Goal: Task Accomplishment & Management: Complete application form

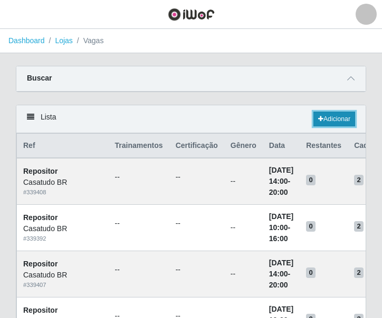
click at [329, 118] on link "Adicionar" at bounding box center [334, 119] width 42 height 15
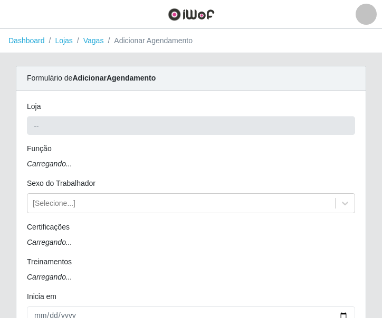
type input "Casatudo BR"
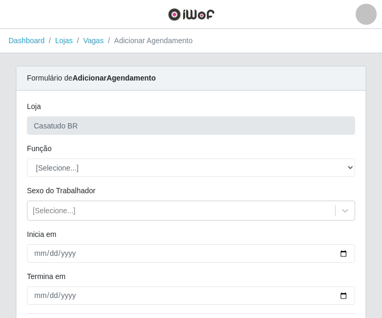
scroll to position [53, 0]
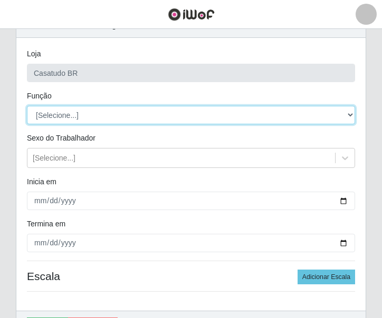
click at [65, 113] on select "[Selecione...] Auxiliar de Estoque Auxiliar de Estoque + Auxiliar de Estoque ++…" at bounding box center [191, 115] width 328 height 18
select select "1"
click at [27, 106] on select "[Selecione...] Auxiliar de Estoque Auxiliar de Estoque + Auxiliar de Estoque ++…" at bounding box center [191, 115] width 328 height 18
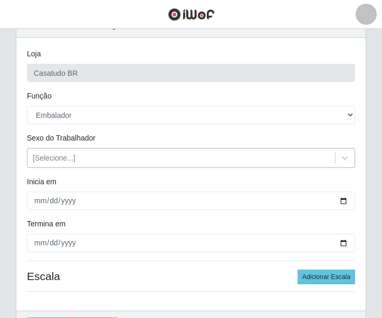
click at [42, 163] on div "[Selecione...]" at bounding box center [54, 158] width 43 height 11
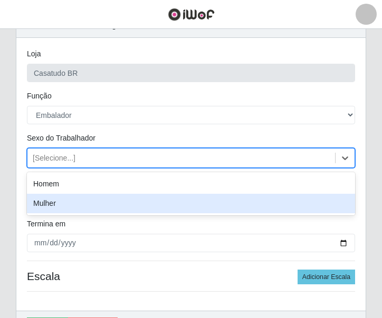
click at [51, 205] on div "Mulher" at bounding box center [191, 204] width 328 height 20
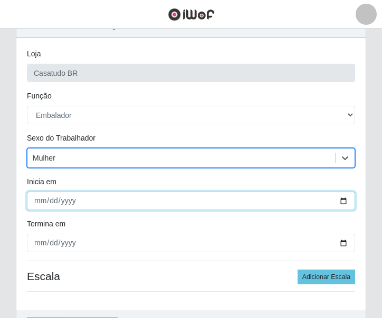
click at [38, 199] on input "Inicia em" at bounding box center [191, 201] width 328 height 18
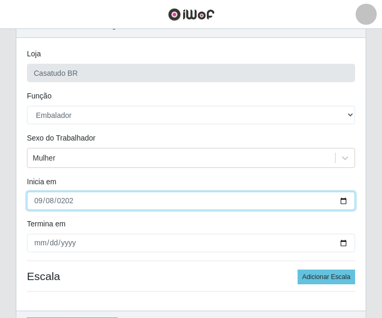
type input "[DATE]"
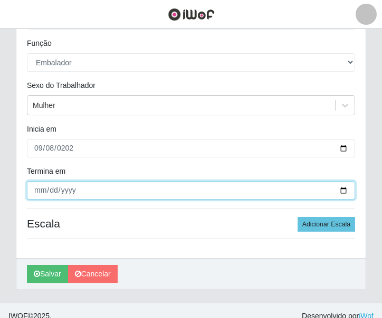
click at [42, 188] on input "Termina em" at bounding box center [191, 190] width 328 height 18
type input "[DATE]"
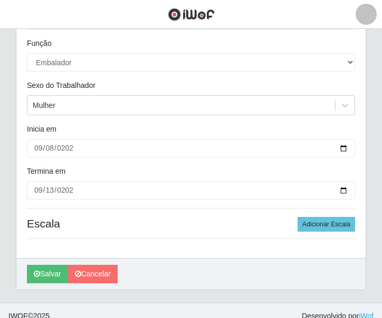
click at [111, 221] on h4 "Escala Adicionar Escala" at bounding box center [191, 223] width 328 height 13
click at [322, 221] on button "Adicionar Escala" at bounding box center [325, 224] width 57 height 15
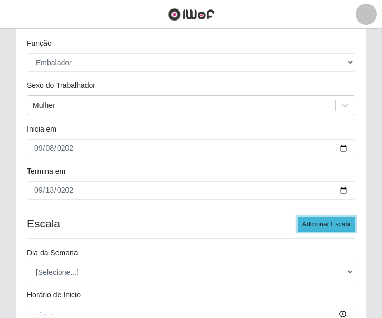
click at [322, 221] on button "Adicionar Escala" at bounding box center [325, 224] width 57 height 15
click at [323, 221] on button "Adicionar Escala" at bounding box center [325, 224] width 57 height 15
click at [323, 222] on button "Adicionar Escala" at bounding box center [325, 224] width 57 height 15
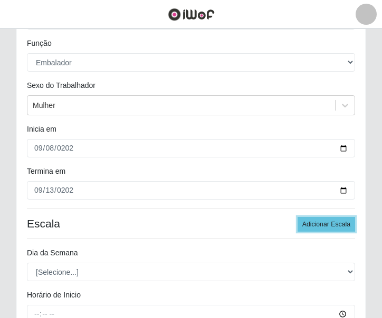
scroll to position [211, 0]
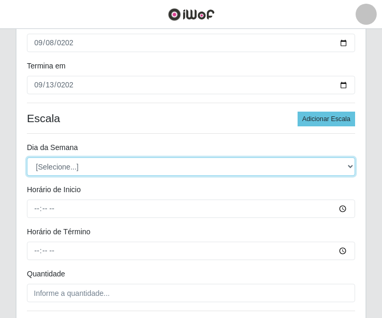
click at [130, 166] on select "[Selecione...] Segunda Terça Quarta Quinta Sexta Sábado Domingo" at bounding box center [191, 167] width 328 height 18
select select "1"
click at [27, 158] on select "[Selecione...] Segunda Terça Quarta Quinta Sexta Sábado Domingo" at bounding box center [191, 167] width 328 height 18
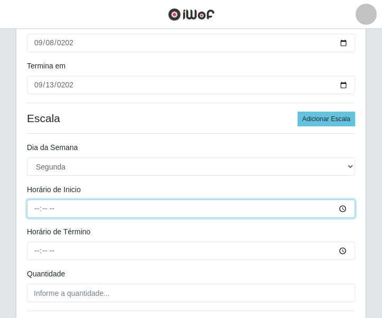
click at [38, 206] on input "Horário de Inicio" at bounding box center [191, 209] width 328 height 18
type input "10:00"
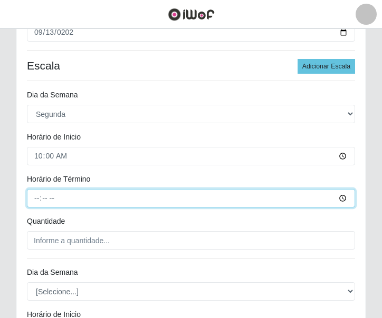
click at [37, 200] on input "Horário de Término" at bounding box center [191, 198] width 328 height 18
type input "16:00"
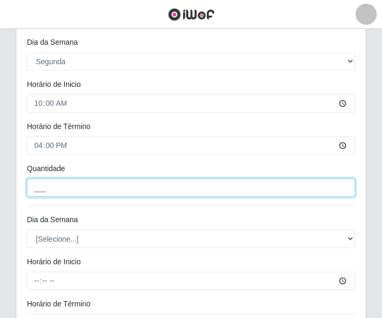
click at [56, 181] on input "___" at bounding box center [191, 188] width 328 height 18
type input "2__"
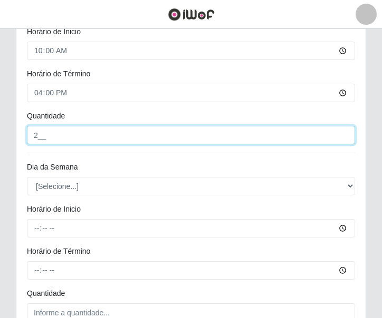
scroll to position [422, 0]
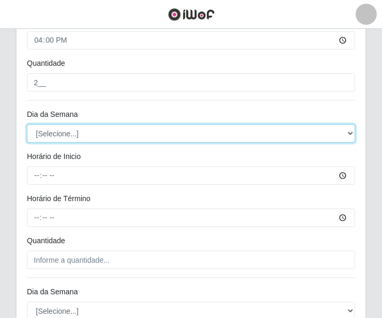
drag, startPoint x: 70, startPoint y: 133, endPoint x: 70, endPoint y: 141, distance: 7.4
click at [70, 133] on select "[Selecione...] Segunda Terça Quarta Quinta Sexta Sábado Domingo" at bounding box center [191, 133] width 328 height 18
select select "2"
click at [27, 124] on select "[Selecione...] Segunda Terça Quarta Quinta Sexta Sábado Domingo" at bounding box center [191, 133] width 328 height 18
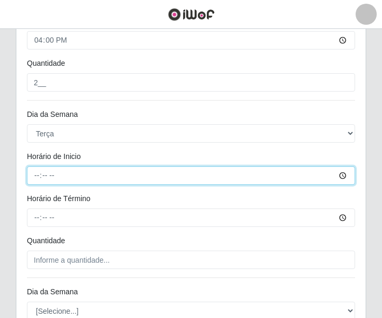
click at [36, 171] on input "Horário de Inicio" at bounding box center [191, 176] width 328 height 18
type input "10:00"
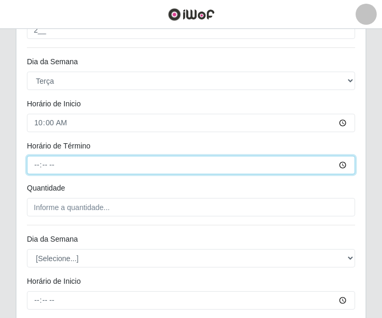
click at [39, 167] on input "Horário de Término" at bounding box center [191, 165] width 328 height 18
type input "16:00"
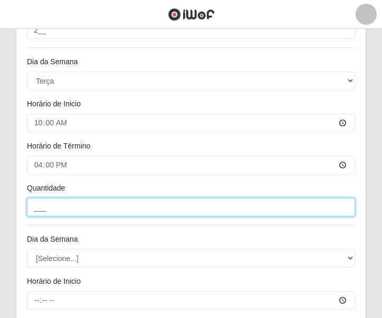
click at [53, 210] on input "___" at bounding box center [191, 207] width 328 height 18
type input "2__"
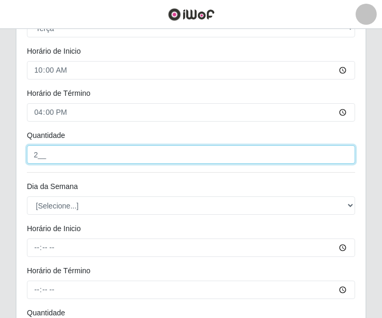
scroll to position [580, 0]
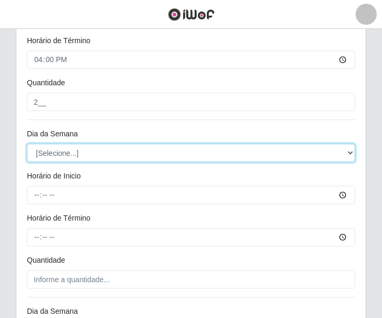
click at [79, 152] on select "[Selecione...] Segunda Terça Quarta Quinta Sexta Sábado Domingo" at bounding box center [191, 153] width 328 height 18
select select "3"
click at [27, 144] on select "[Selecione...] Segunda Terça Quarta Quinta Sexta Sábado Domingo" at bounding box center [191, 153] width 328 height 18
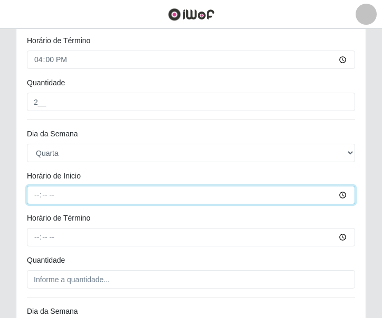
drag, startPoint x: 30, startPoint y: 199, endPoint x: 35, endPoint y: 197, distance: 5.5
click at [31, 199] on input "Horário de Inicio" at bounding box center [191, 195] width 328 height 18
type input "10:00"
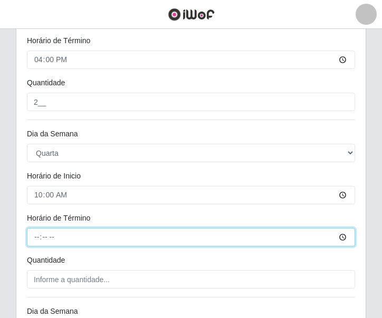
click at [40, 231] on input "Horário de Término" at bounding box center [191, 237] width 328 height 18
type input "16:00"
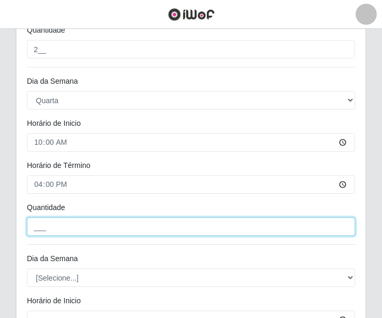
click at [93, 224] on input "___" at bounding box center [191, 227] width 328 height 18
type input "2__"
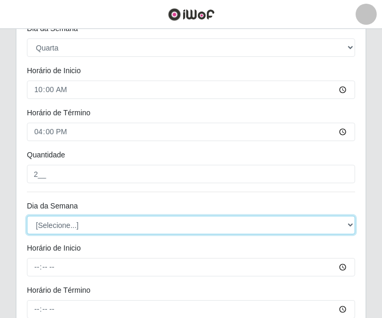
click at [65, 223] on select "[Selecione...] Segunda Terça Quarta Quinta Sexta Sábado Domingo" at bounding box center [191, 225] width 328 height 18
click at [27, 216] on select "[Selecione...] Segunda Terça Quarta Quinta Sexta Sábado Domingo" at bounding box center [191, 225] width 328 height 18
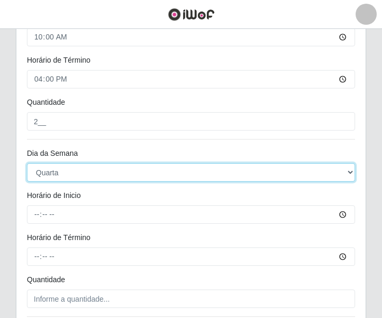
click at [76, 172] on select "[Selecione...] Segunda Terça Quarta Quinta Sexta Sábado Domingo" at bounding box center [191, 172] width 328 height 18
click at [57, 177] on select "[Selecione...] Segunda Terça Quarta Quinta Sexta Sábado Domingo" at bounding box center [191, 172] width 328 height 18
select select "4"
click at [27, 163] on select "[Selecione...] Segunda Terça Quarta Quinta Sexta Sábado Domingo" at bounding box center [191, 172] width 328 height 18
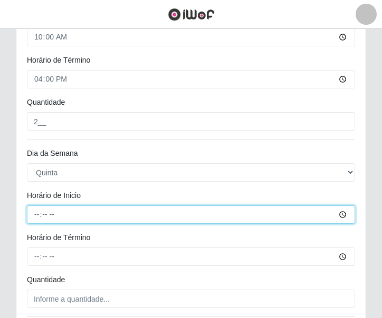
click at [32, 213] on input "Horário de Inicio" at bounding box center [191, 215] width 328 height 18
type input "10:00"
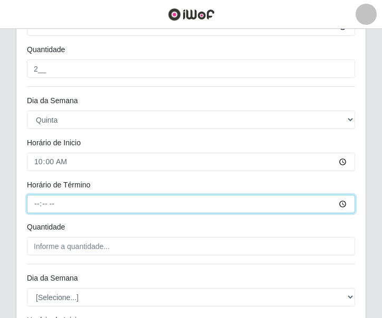
click at [33, 207] on input "Horário de Término" at bounding box center [191, 204] width 328 height 18
type input "16:00"
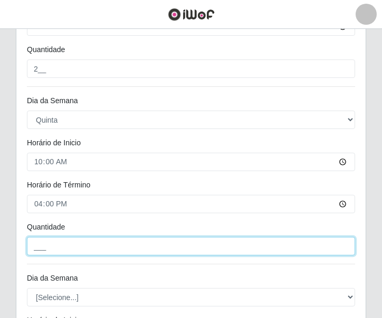
click at [55, 247] on input "___" at bounding box center [191, 246] width 328 height 18
type input "2__"
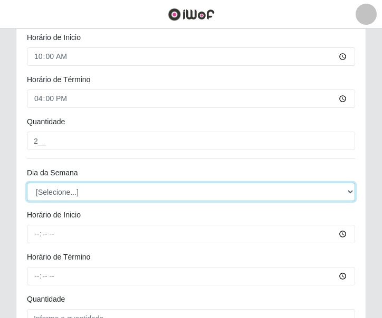
click at [70, 196] on select "[Selecione...] Segunda Terça Quarta Quinta Sexta Sábado Domingo" at bounding box center [191, 192] width 328 height 18
select select "5"
click at [27, 183] on select "[Selecione...] Segunda Terça Quarta Quinta Sexta Sábado Domingo" at bounding box center [191, 192] width 328 height 18
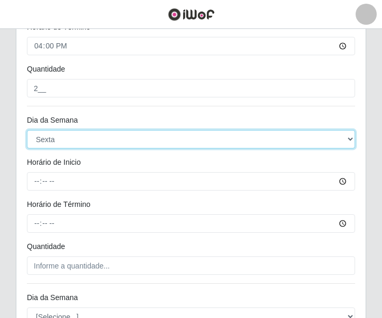
scroll to position [1002, 0]
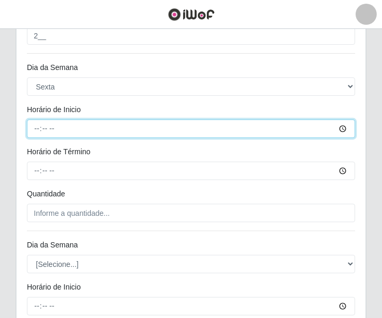
click at [36, 124] on input "Horário de Inicio" at bounding box center [191, 129] width 328 height 18
type input "10:00"
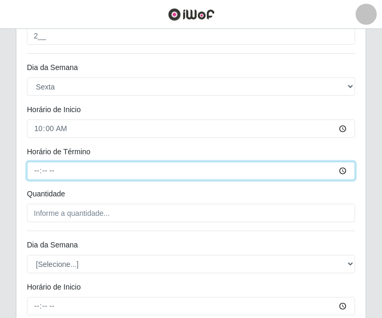
click at [37, 166] on input "Horário de Término" at bounding box center [191, 171] width 328 height 18
type input "16:00"
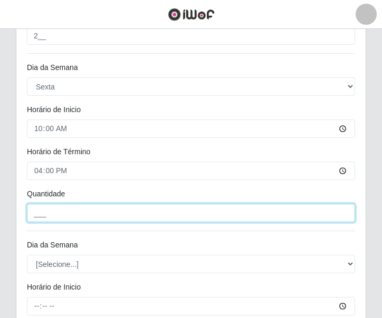
click at [88, 217] on input "___" at bounding box center [191, 213] width 328 height 18
type input "2__"
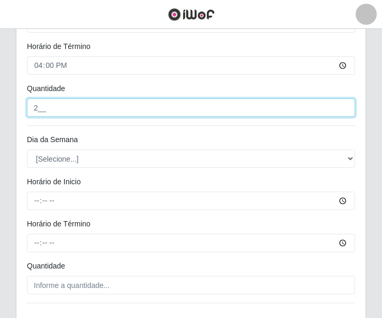
scroll to position [1160, 0]
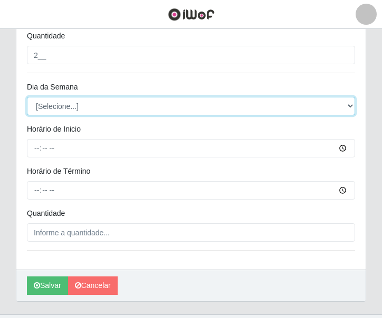
drag, startPoint x: 75, startPoint y: 103, endPoint x: 76, endPoint y: 109, distance: 5.5
click at [75, 103] on select "[Selecione...] Segunda Terça Quarta Quinta Sexta Sábado Domingo" at bounding box center [191, 106] width 328 height 18
select select "6"
click at [27, 97] on select "[Selecione...] Segunda Terça Quarta Quinta Sexta Sábado Domingo" at bounding box center [191, 106] width 328 height 18
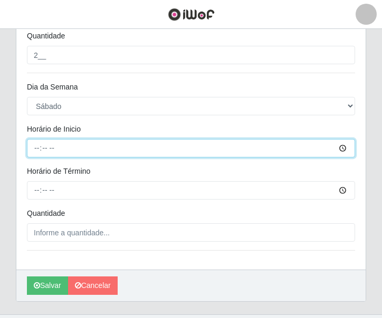
click at [36, 144] on input "Horário de Inicio" at bounding box center [191, 148] width 328 height 18
type input "10:00"
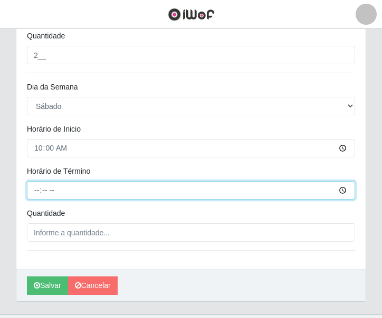
click at [39, 190] on input "Horário de Término" at bounding box center [191, 190] width 328 height 18
type input "16:00"
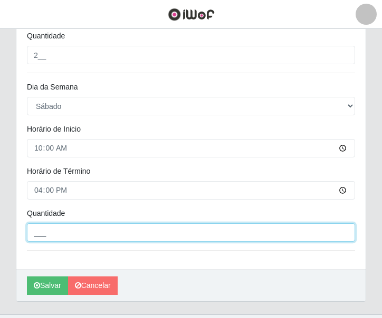
click at [73, 234] on input "___" at bounding box center [191, 233] width 328 height 18
type input "2__"
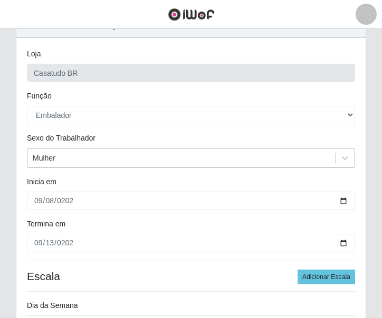
scroll to position [105, 0]
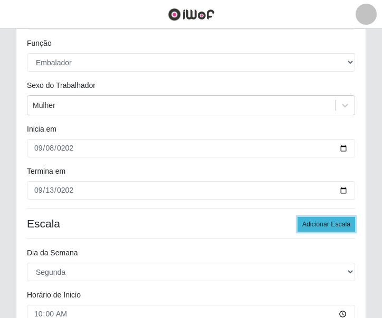
click at [316, 225] on button "Adicionar Escala" at bounding box center [325, 224] width 57 height 15
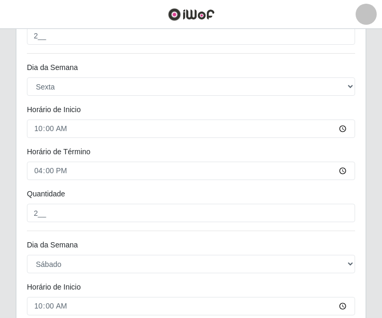
scroll to position [1360, 0]
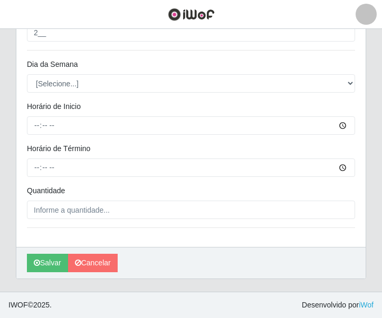
click at [61, 74] on div "Dia da Semana" at bounding box center [191, 66] width 344 height 15
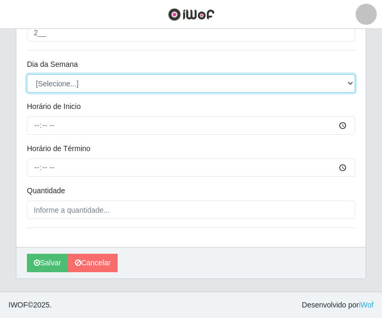
click at [62, 81] on select "[Selecione...] Segunda Terça Quarta Quinta Sexta Sábado Domingo" at bounding box center [191, 83] width 328 height 18
select select "0"
click at [27, 74] on select "[Selecione...] Segunda Terça Quarta Quinta Sexta Sábado Domingo" at bounding box center [191, 83] width 328 height 18
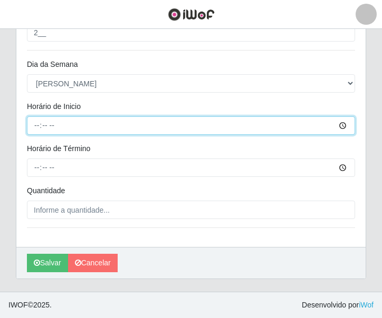
click at [38, 123] on input "Horário de Inicio" at bounding box center [191, 125] width 328 height 18
type input "11:04"
type input "11:30"
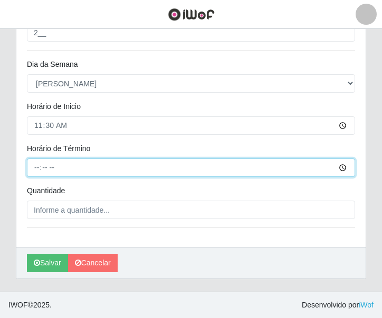
click at [37, 169] on input "Horário de Término" at bounding box center [191, 168] width 328 height 18
type input "17:30"
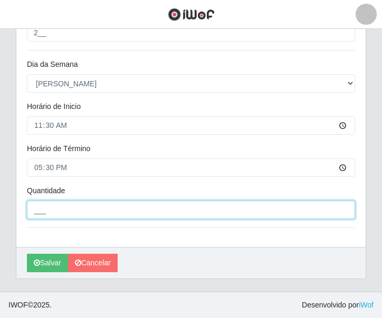
click at [73, 213] on input "___" at bounding box center [191, 210] width 328 height 18
type input "1__"
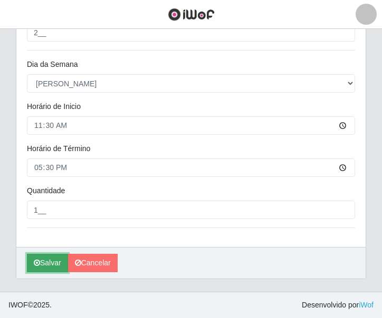
click at [55, 263] on button "Salvar" at bounding box center [47, 263] width 41 height 18
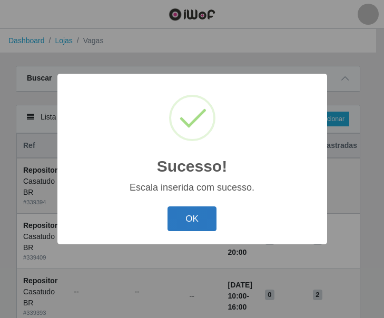
click at [198, 228] on button "OK" at bounding box center [192, 219] width 49 height 25
